Goal: Transaction & Acquisition: Purchase product/service

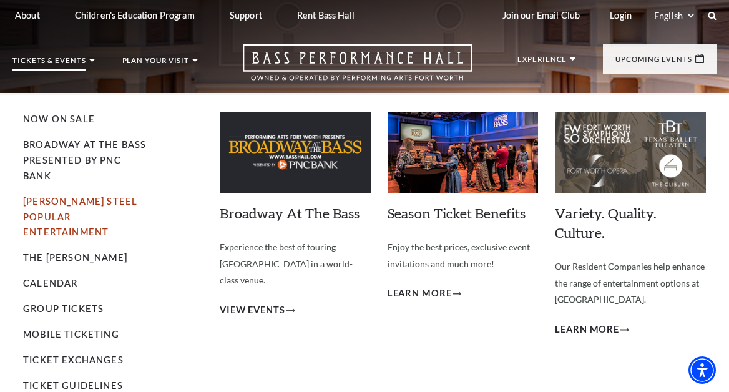
click at [83, 199] on link "[PERSON_NAME] Steel Popular Entertainment" at bounding box center [80, 217] width 114 height 42
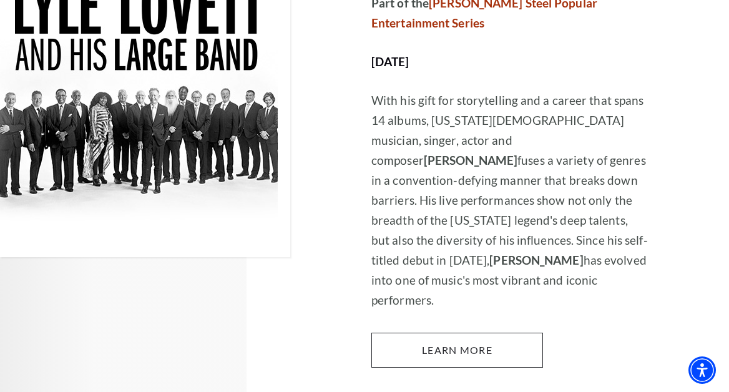
scroll to position [1062, 0]
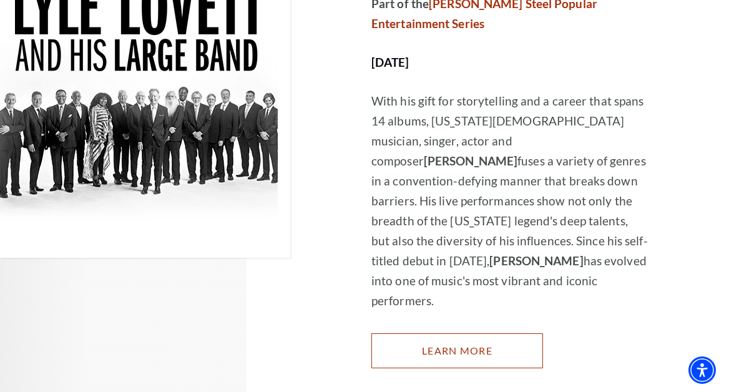
click at [418, 333] on link "Learn More" at bounding box center [458, 350] width 172 height 35
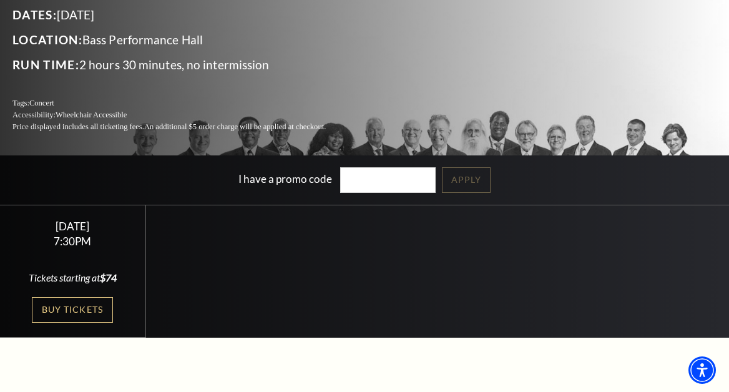
scroll to position [187, 0]
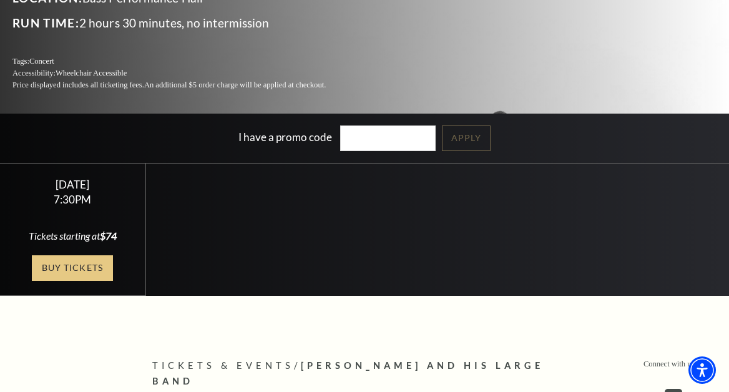
click at [79, 264] on link "Buy Tickets" at bounding box center [72, 268] width 81 height 26
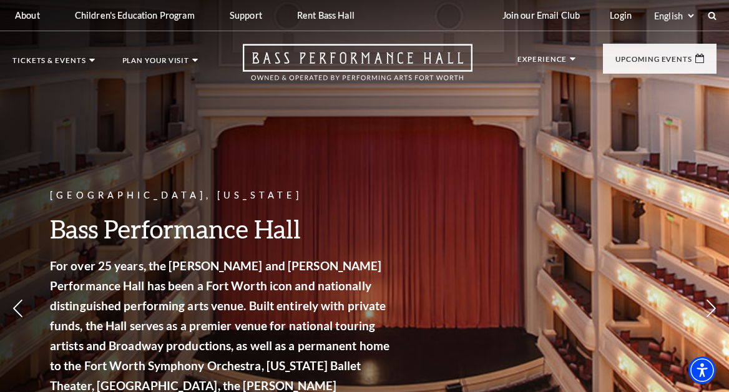
click at [526, 270] on div "[GEOGRAPHIC_DATA], [US_STATE] Bass Performance Hall For over 25 years, the [PER…" at bounding box center [364, 268] width 729 height 563
